Goal: Task Accomplishment & Management: Use online tool/utility

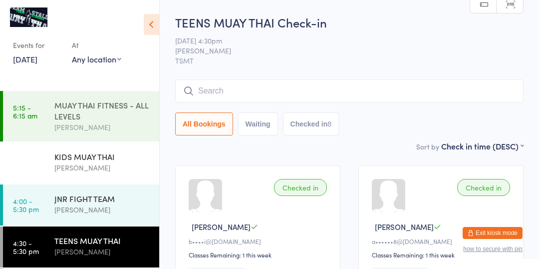
click at [62, 123] on div "[PERSON_NAME]" at bounding box center [102, 126] width 96 height 11
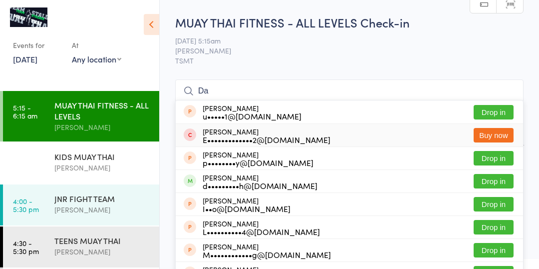
type input "D"
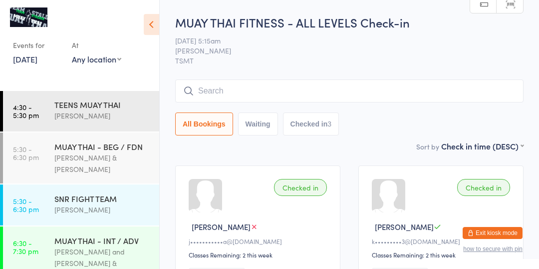
scroll to position [134, 0]
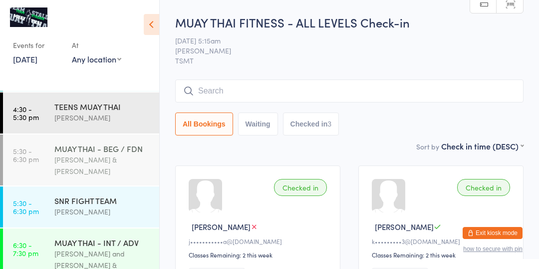
click at [67, 151] on div "MUAY THAI - BEG / FDN" at bounding box center [102, 148] width 96 height 11
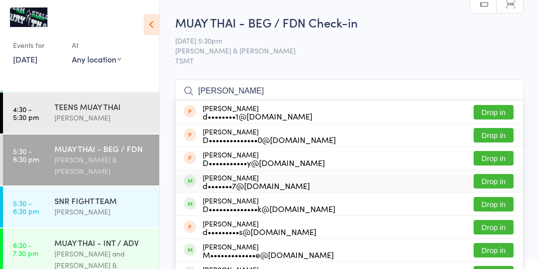
type input "[PERSON_NAME]"
click at [478, 180] on button "Drop in" at bounding box center [494, 181] width 40 height 14
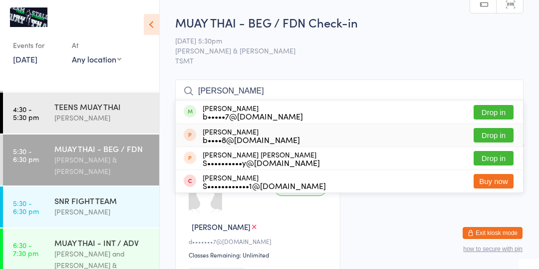
type input "[PERSON_NAME]"
click at [492, 110] on button "Drop in" at bounding box center [494, 112] width 40 height 14
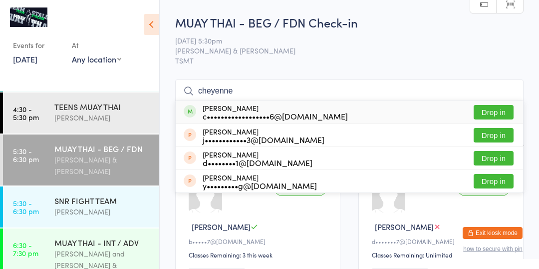
type input "cheyenne"
click at [490, 114] on button "Drop in" at bounding box center [494, 112] width 40 height 14
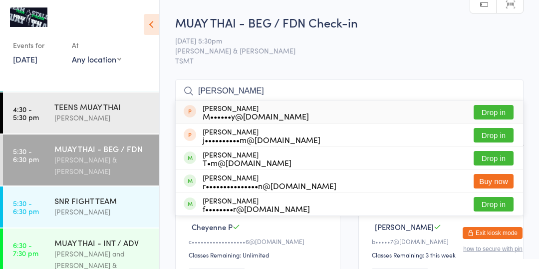
type input "[PERSON_NAME]"
click at [499, 160] on button "Drop in" at bounding box center [494, 158] width 40 height 14
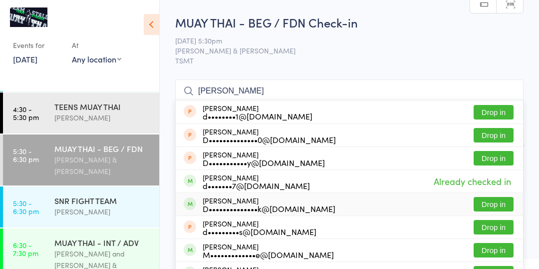
type input "[PERSON_NAME]"
click at [284, 199] on div "[PERSON_NAME] D••••••••••••••k@[DOMAIN_NAME]" at bounding box center [269, 204] width 133 height 16
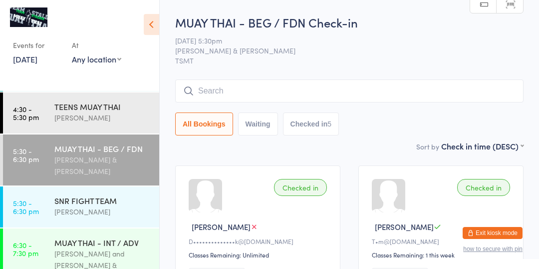
click at [103, 155] on div "[PERSON_NAME] & [PERSON_NAME]" at bounding box center [102, 165] width 96 height 23
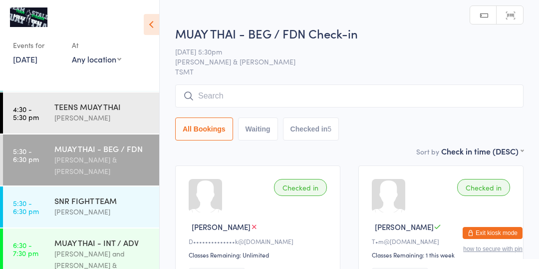
click at [243, 98] on input "search" at bounding box center [349, 95] width 349 height 23
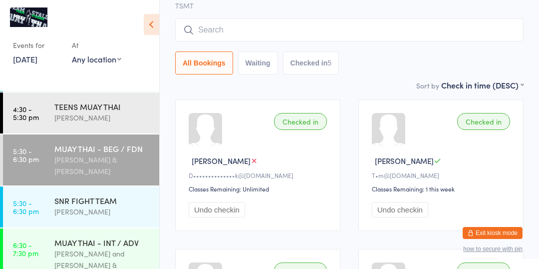
scroll to position [83, 0]
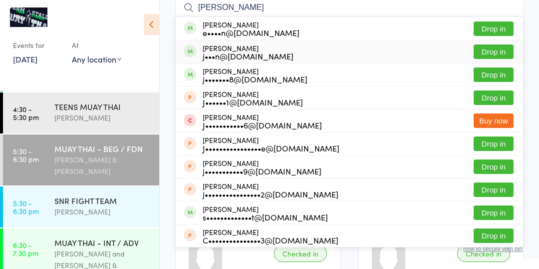
type input "[PERSON_NAME]"
click at [294, 55] on div "[PERSON_NAME] j•••n@[DOMAIN_NAME] Drop in" at bounding box center [350, 51] width 348 height 22
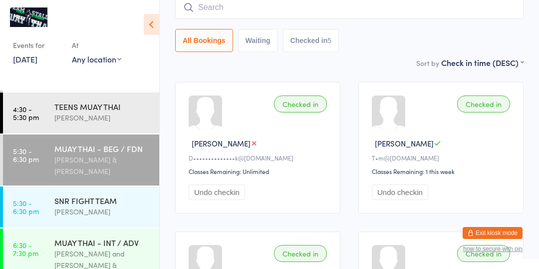
scroll to position [80, 0]
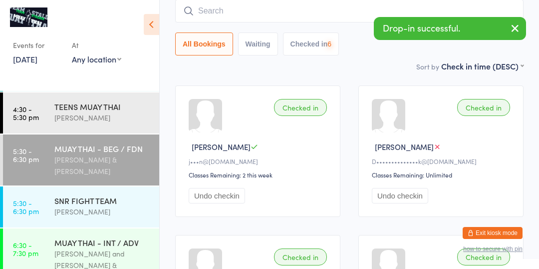
click at [312, 66] on div "Sort by Check in time (DESC) First name (ASC) First name (DESC) Last name (ASC)…" at bounding box center [349, 65] width 349 height 11
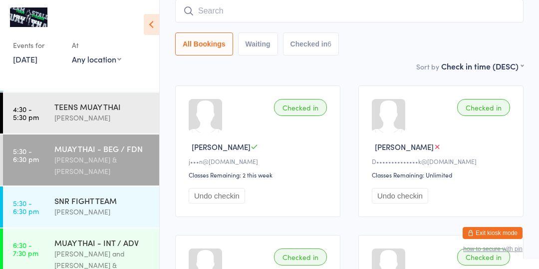
click at [293, 22] on input "search" at bounding box center [349, 11] width 349 height 23
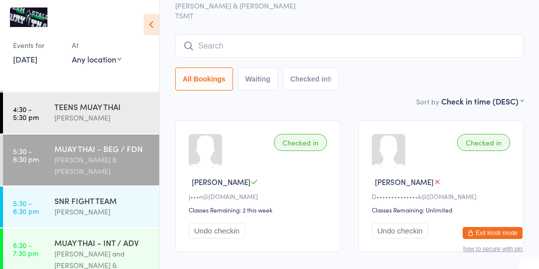
scroll to position [24, 0]
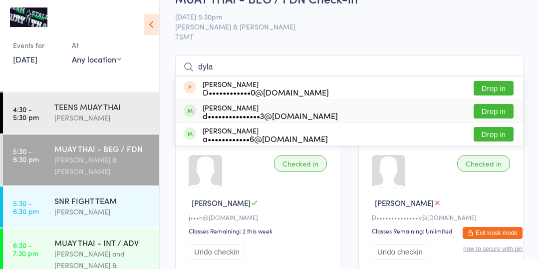
type input "dyla"
click at [496, 110] on button "Drop in" at bounding box center [494, 111] width 40 height 14
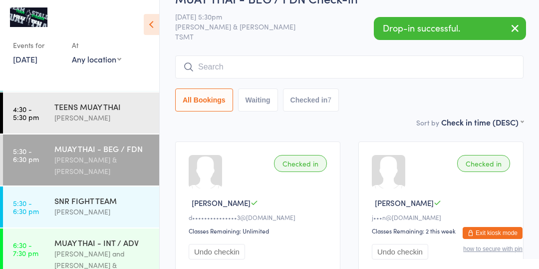
click at [485, 39] on div "Drop-in successful." at bounding box center [450, 28] width 152 height 23
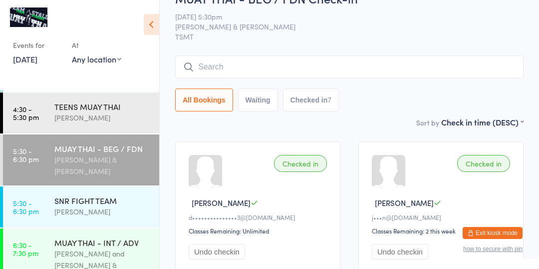
click at [375, 56] on input "search" at bounding box center [349, 66] width 349 height 23
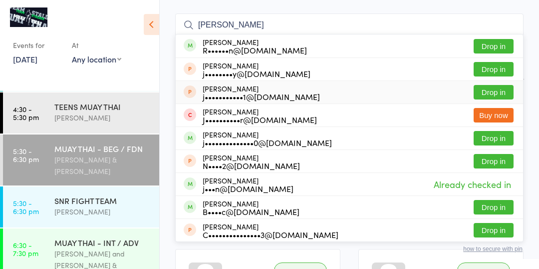
scroll to position [51, 0]
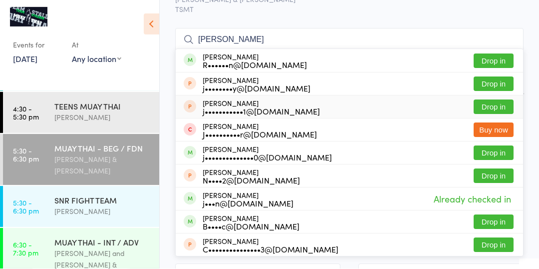
type input "[PERSON_NAME]"
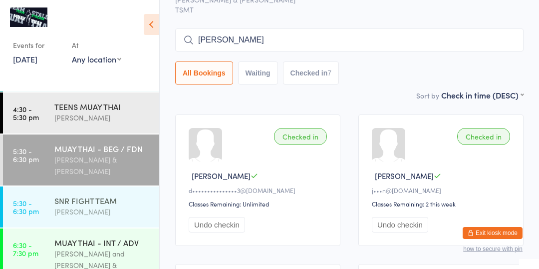
click at [59, 195] on div "SNR FIGHT TEAM" at bounding box center [102, 200] width 96 height 11
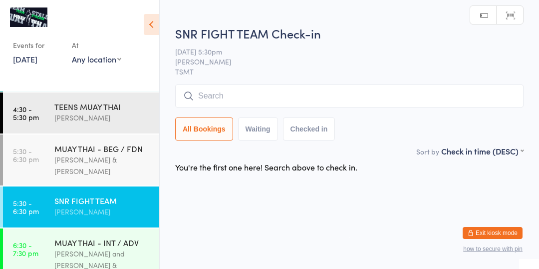
click at [213, 65] on span "[PERSON_NAME]" at bounding box center [341, 61] width 333 height 10
click at [92, 150] on div "MUAY THAI - BEG / FDN" at bounding box center [102, 148] width 96 height 11
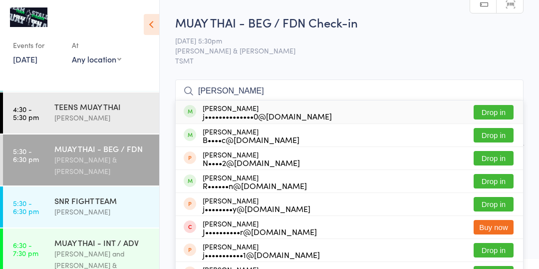
type input "[PERSON_NAME]"
click at [483, 110] on button "Drop in" at bounding box center [494, 112] width 40 height 14
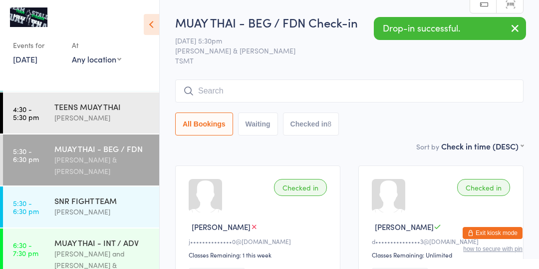
click at [423, 67] on div "MUAY THAI - BEG / FDN Check-in [DATE] 5:30pm [PERSON_NAME] & [PERSON_NAME] TSMT…" at bounding box center [349, 77] width 349 height 126
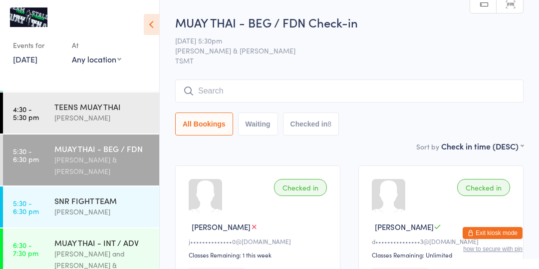
click at [348, 82] on input "search" at bounding box center [349, 90] width 349 height 23
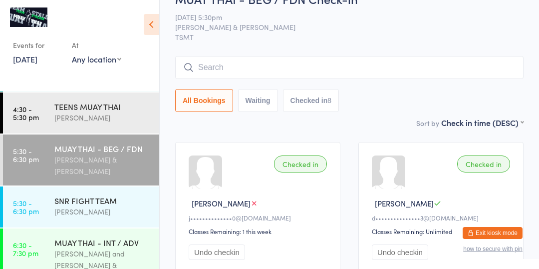
scroll to position [79, 0]
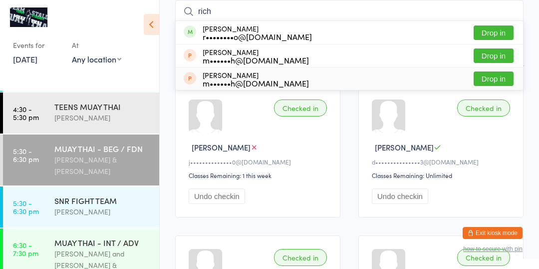
type input "rich"
click at [283, 37] on div "r••••••••o@[DOMAIN_NAME]" at bounding box center [257, 36] width 109 height 8
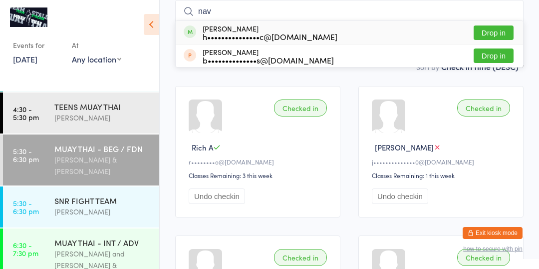
type input "nav"
click at [504, 28] on button "Drop in" at bounding box center [494, 32] width 40 height 14
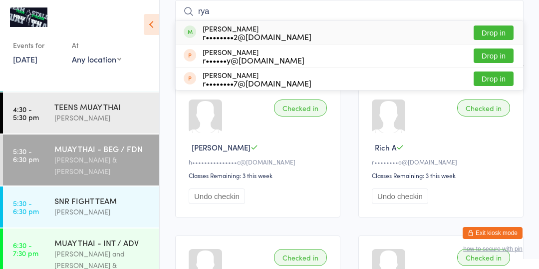
type input "rya"
click at [499, 31] on button "Drop in" at bounding box center [494, 32] width 40 height 14
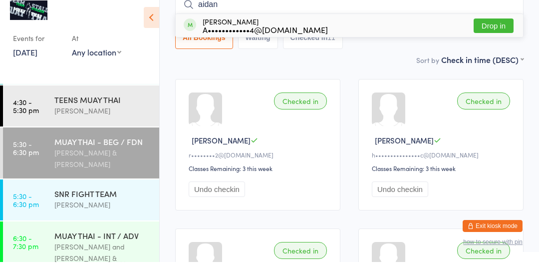
type input "aidan"
click at [494, 25] on button "Drop in" at bounding box center [494, 32] width 40 height 14
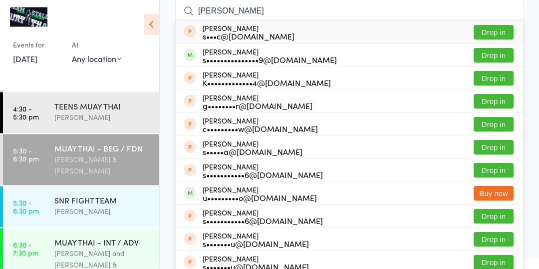
type input "[PERSON_NAME]"
click at [284, 59] on div "s•••••••••••••••9@[DOMAIN_NAME]" at bounding box center [270, 60] width 134 height 8
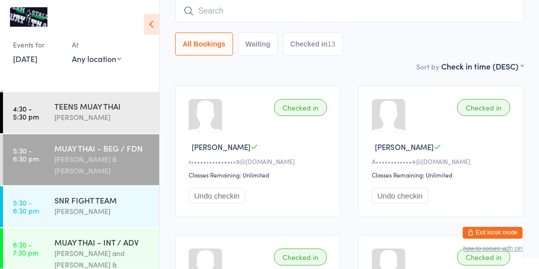
click at [260, 70] on div "Sort by Check in time (DESC) First name (ASC) First name (DESC) Last name (ASC)…" at bounding box center [349, 66] width 349 height 11
click at [64, 154] on div "[PERSON_NAME] & [PERSON_NAME]" at bounding box center [102, 165] width 96 height 23
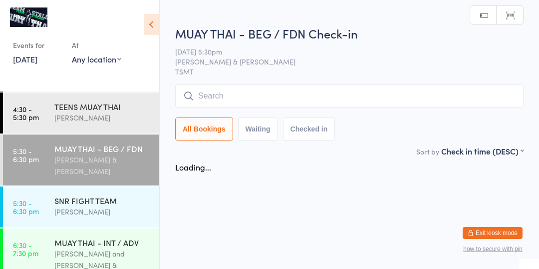
scroll to position [0, 0]
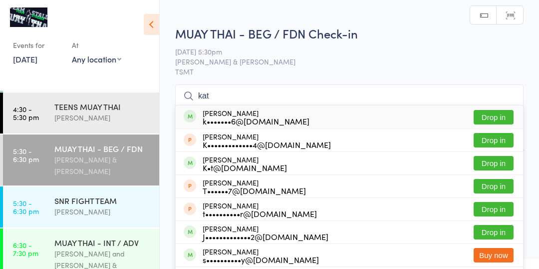
type input "[PERSON_NAME]"
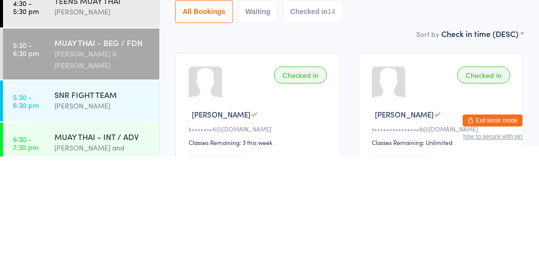
scroll to position [136, 0]
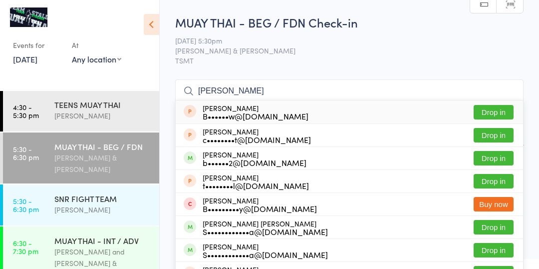
type input "[PERSON_NAME]"
click at [261, 124] on div "[PERSON_NAME] c••••••••t@[DOMAIN_NAME] Drop in" at bounding box center [350, 135] width 348 height 22
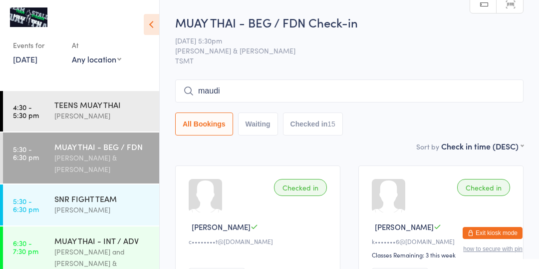
type input "maudin"
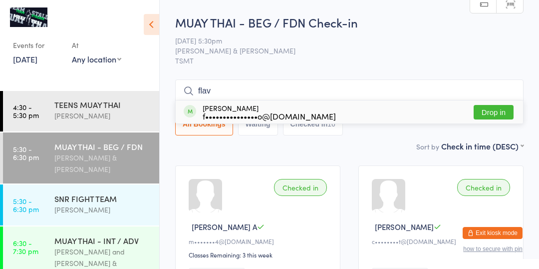
type input "flav"
click at [494, 111] on button "Drop in" at bounding box center [494, 112] width 40 height 14
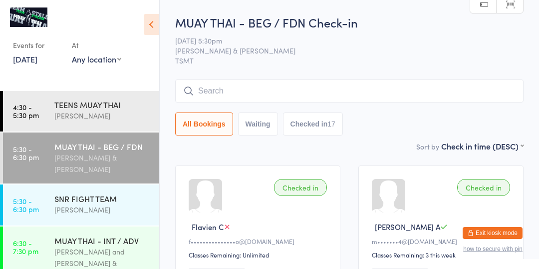
click at [84, 157] on div "[PERSON_NAME] & [PERSON_NAME]" at bounding box center [102, 163] width 96 height 23
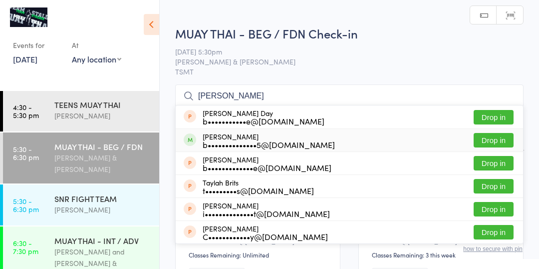
type input "[PERSON_NAME]"
click at [488, 144] on div "[PERSON_NAME] b••••••••••••••5@[DOMAIN_NAME] Drop in" at bounding box center [350, 140] width 348 height 22
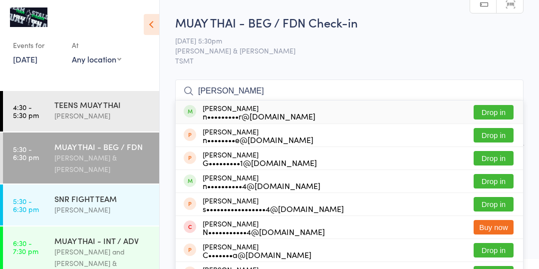
type input "[PERSON_NAME]"
click at [479, 109] on button "Drop in" at bounding box center [494, 112] width 40 height 14
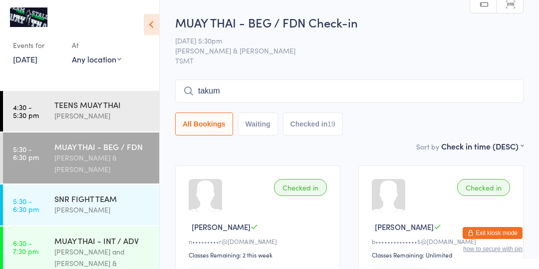
type input "takumi"
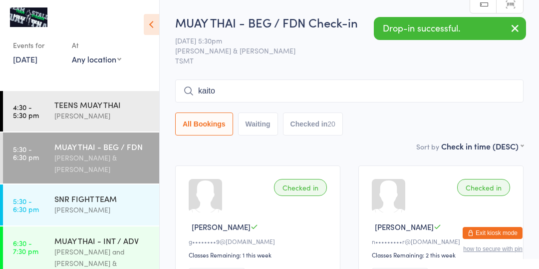
type input "kaito"
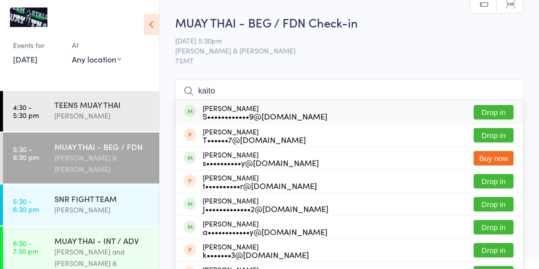
click at [406, 110] on div "Kaito Shiga S••••••••••••9@[DOMAIN_NAME] Drop in" at bounding box center [350, 111] width 348 height 23
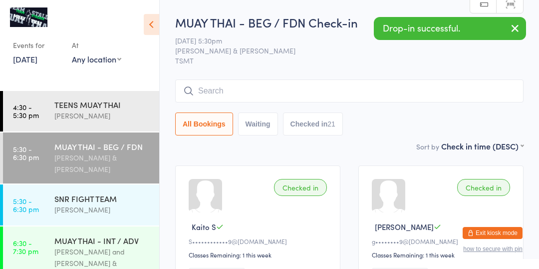
scroll to position [0, 0]
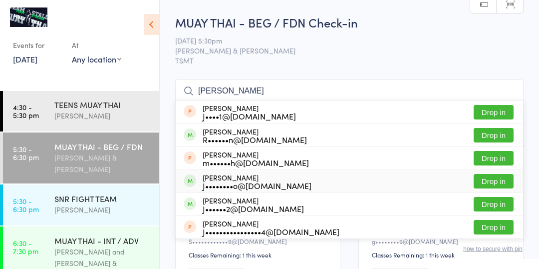
type input "[PERSON_NAME]"
click at [505, 183] on button "Drop in" at bounding box center [494, 181] width 40 height 14
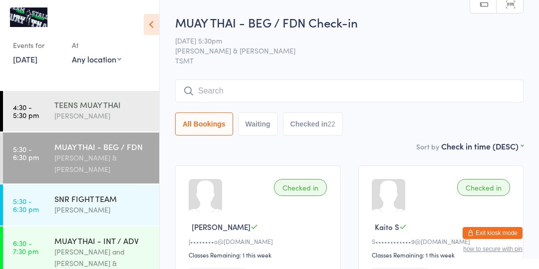
click at [93, 131] on link "4:30 - 5:30 pm TEENS MUAY THAI [PERSON_NAME]" at bounding box center [81, 110] width 156 height 41
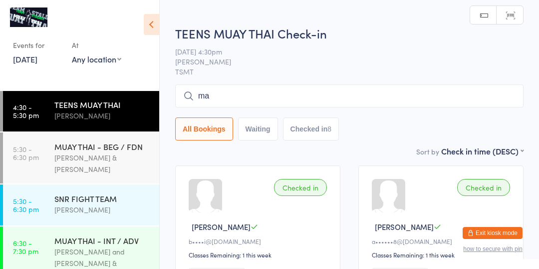
type input "m"
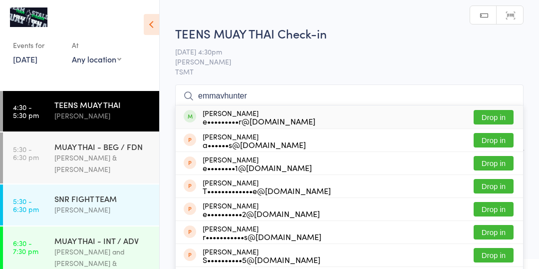
type input "emmavhunter"
click at [490, 118] on button "Drop in" at bounding box center [494, 117] width 40 height 14
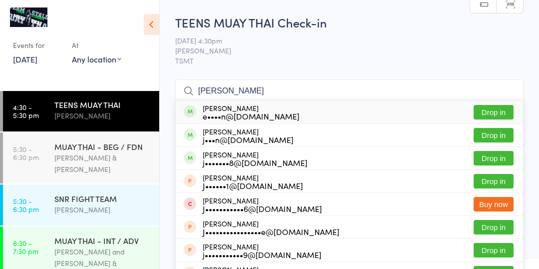
type input "[PERSON_NAME]"
click at [499, 158] on button "Drop in" at bounding box center [494, 158] width 40 height 14
